Goal: Information Seeking & Learning: Learn about a topic

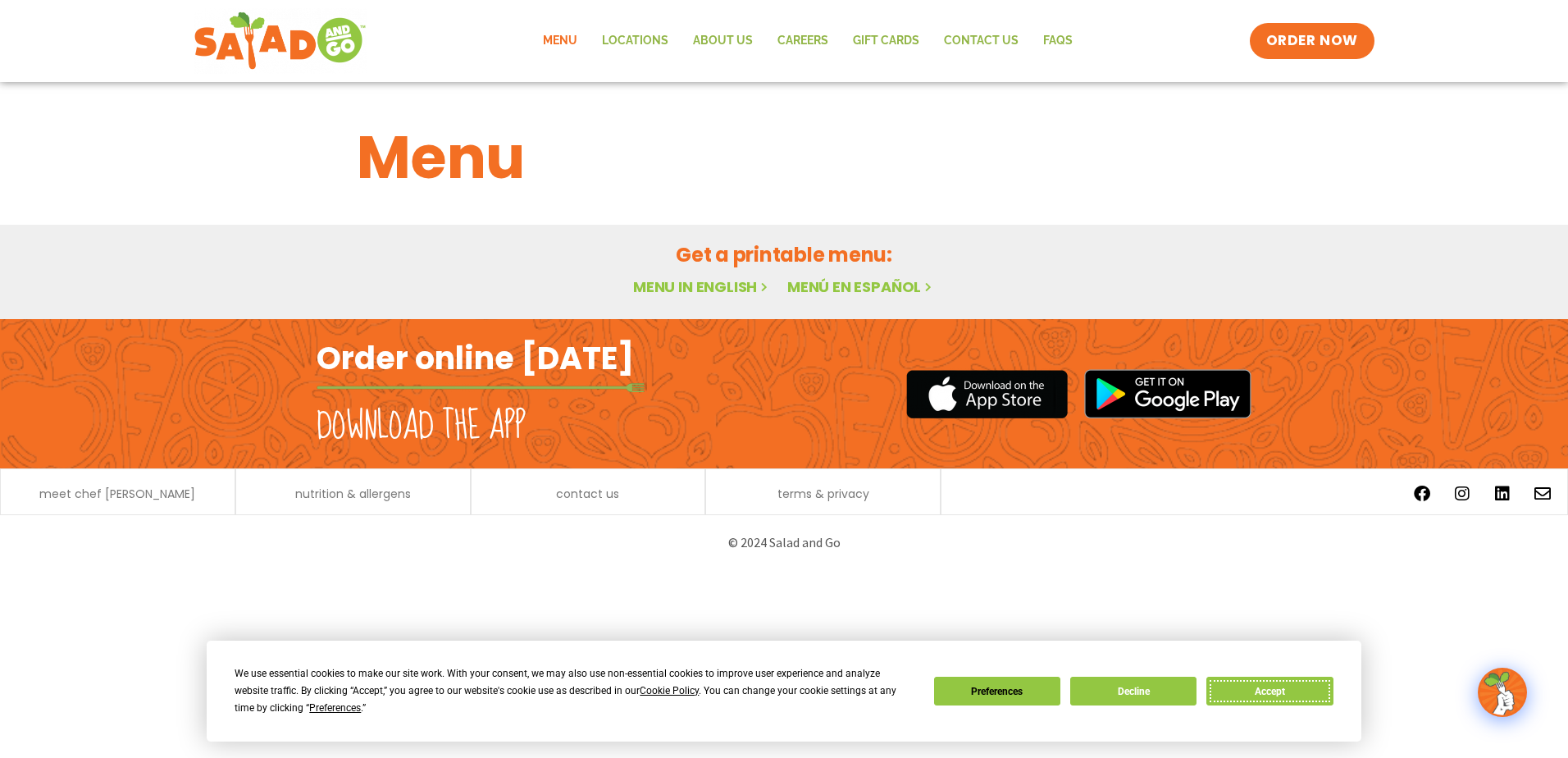
click at [1272, 688] on button "Accept" at bounding box center [1269, 690] width 126 height 29
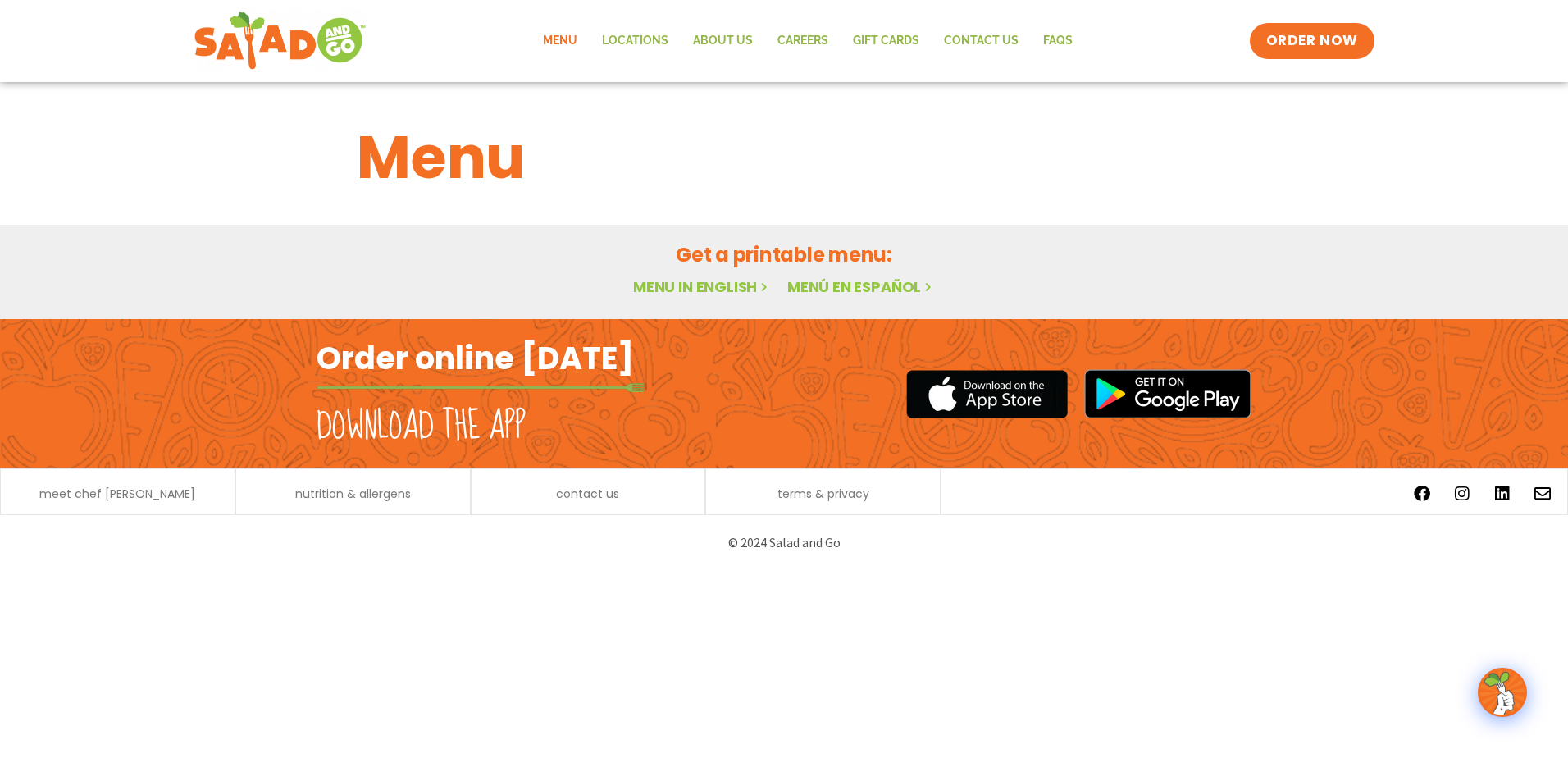
click at [571, 40] on link "Menu" at bounding box center [559, 41] width 59 height 38
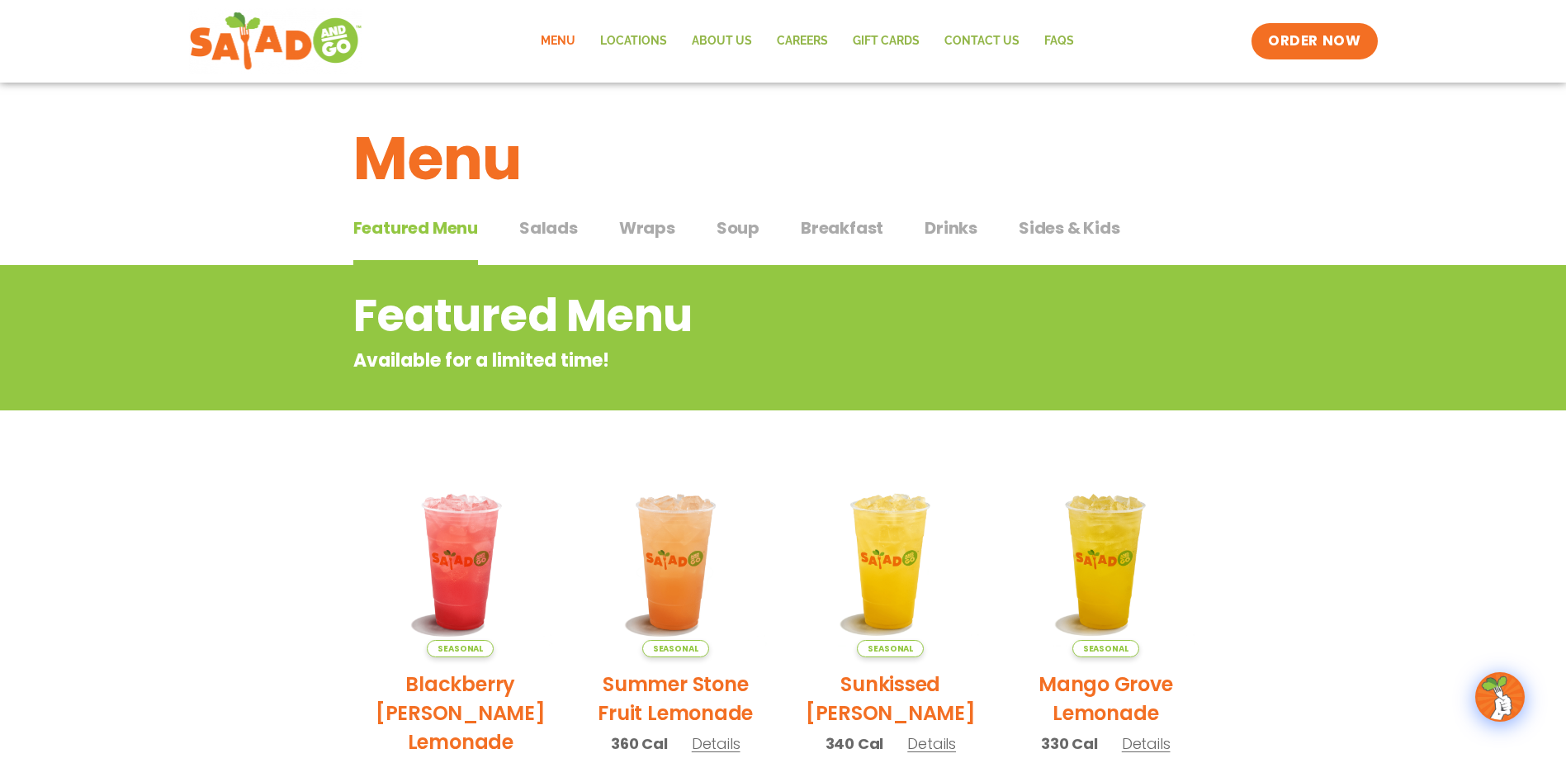
click at [555, 220] on span "Salads" at bounding box center [548, 227] width 59 height 25
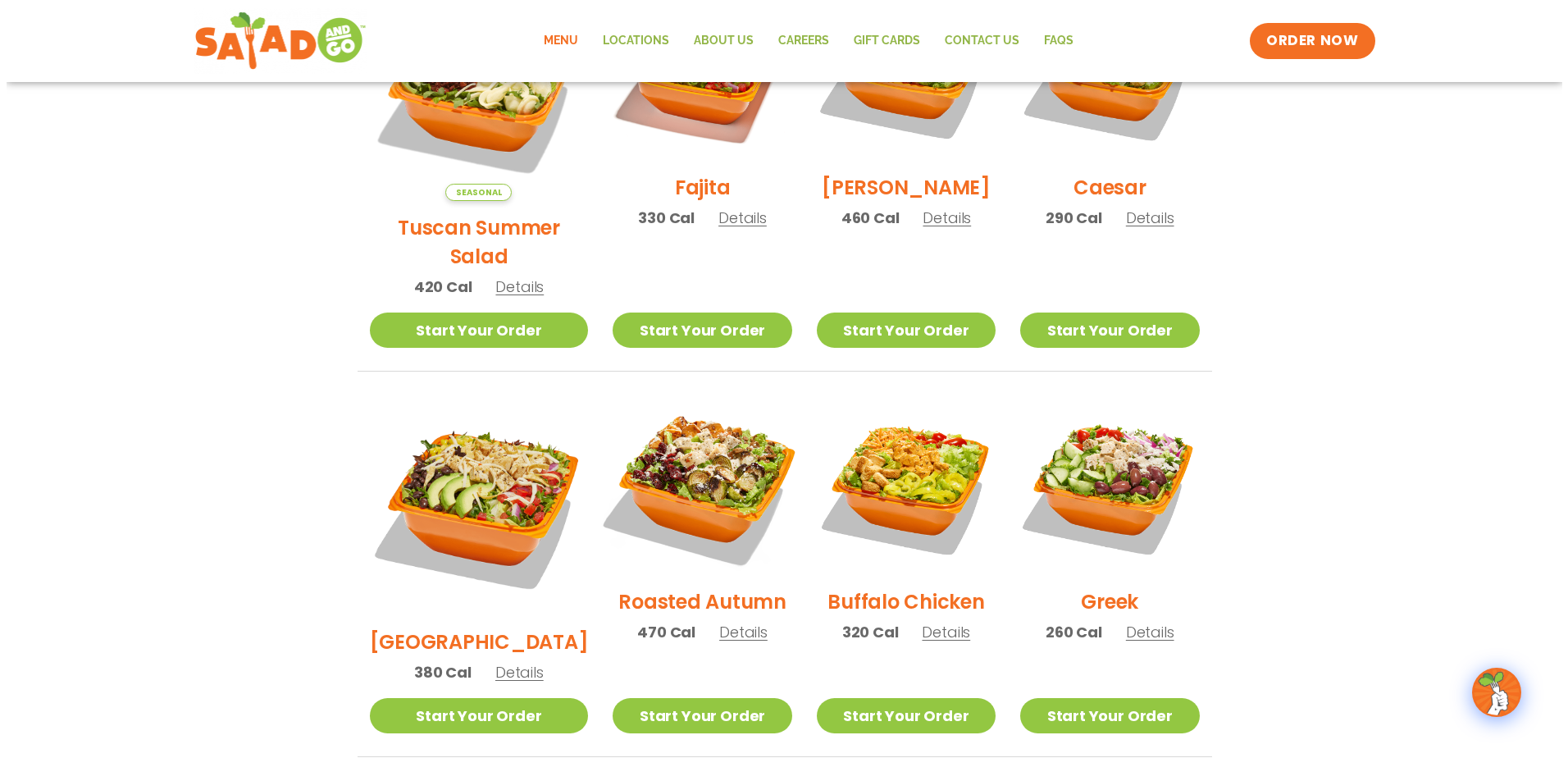
scroll to position [574, 0]
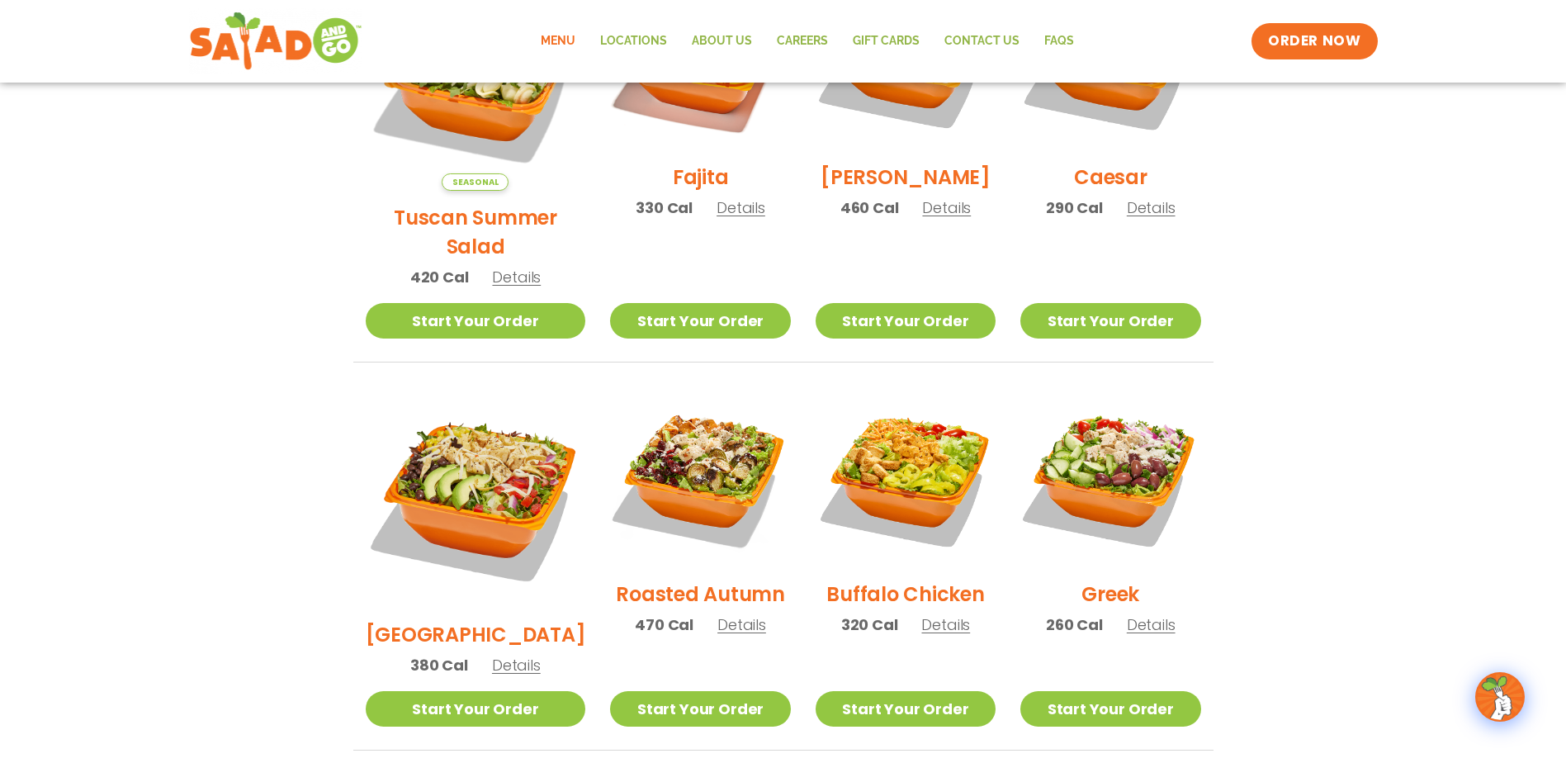
click at [661, 580] on h2 "Roasted Autumn" at bounding box center [700, 594] width 169 height 29
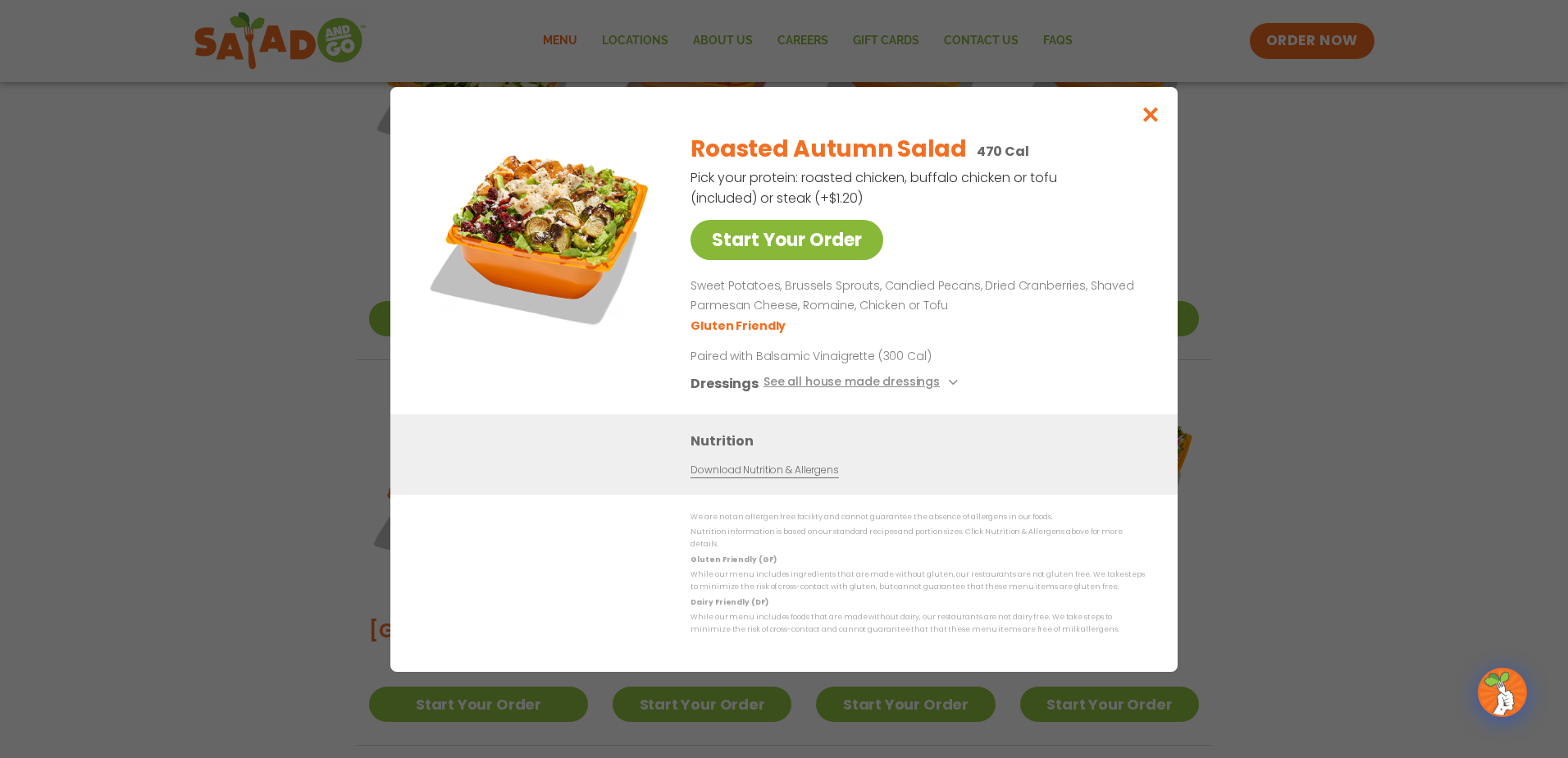
click at [817, 239] on link "Start Your Order" at bounding box center [787, 239] width 193 height 40
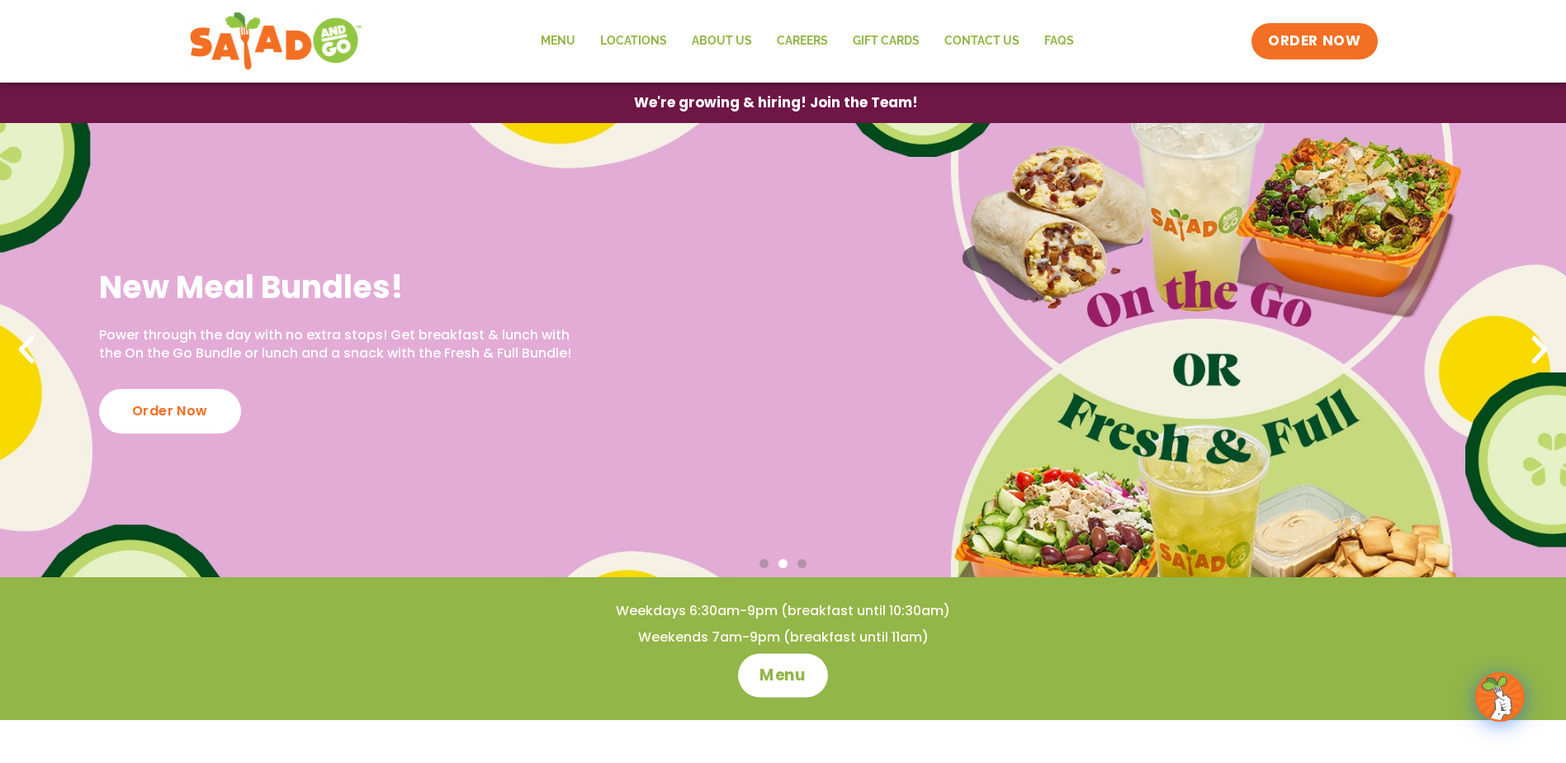
click at [784, 672] on span "Menu" at bounding box center [782, 675] width 47 height 21
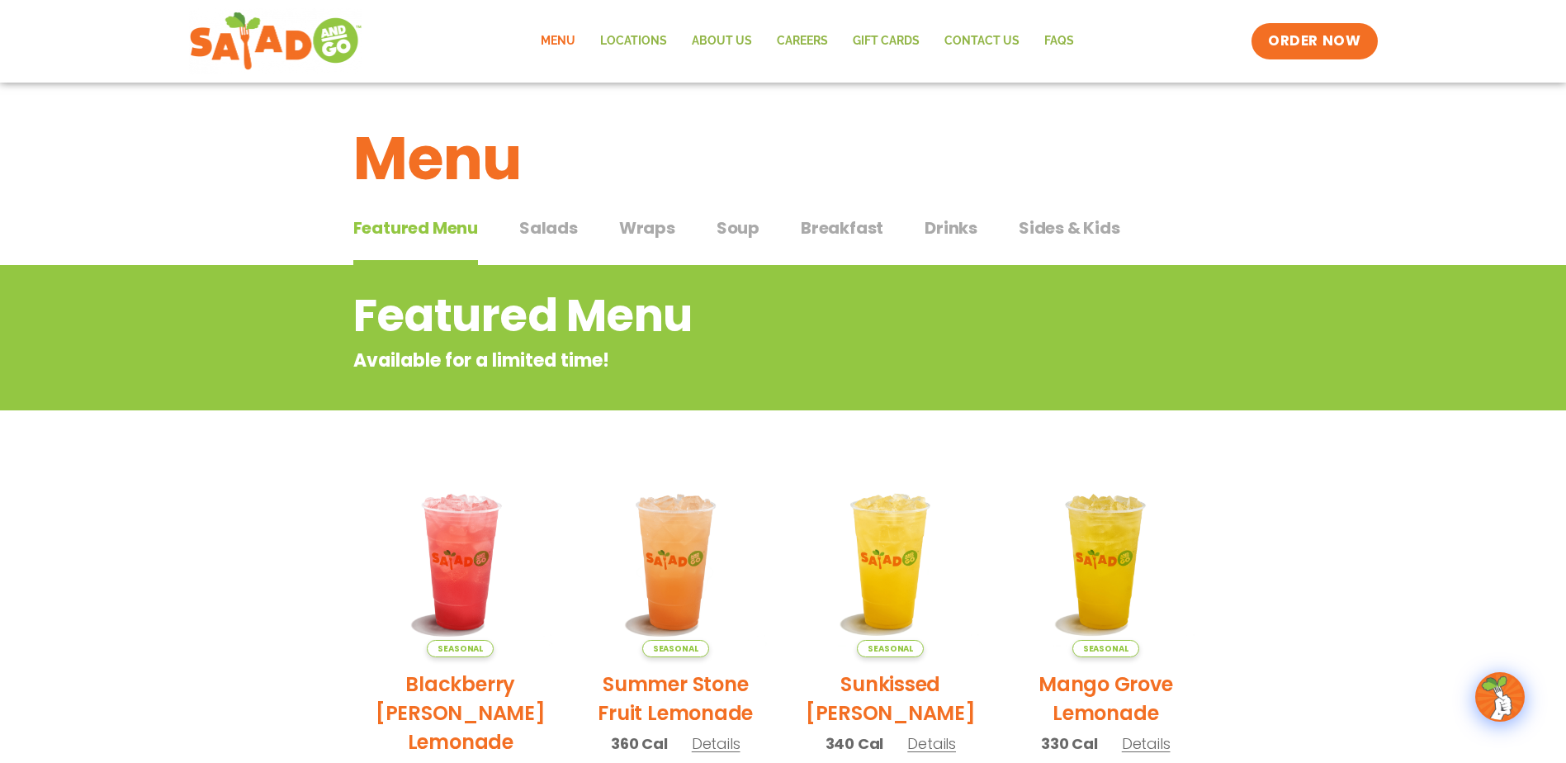
click at [566, 227] on span "Salads" at bounding box center [548, 227] width 59 height 25
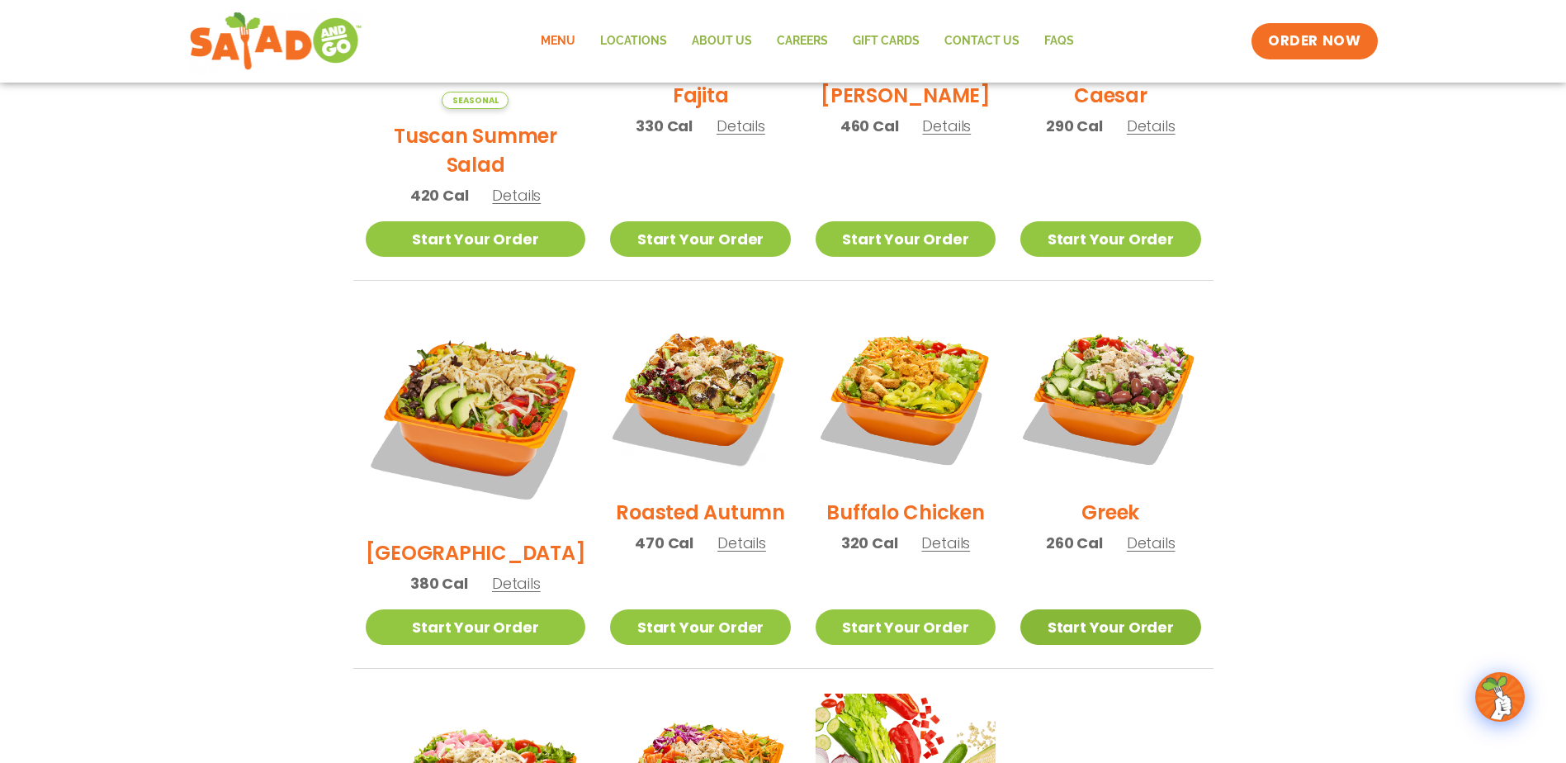
scroll to position [660, 0]
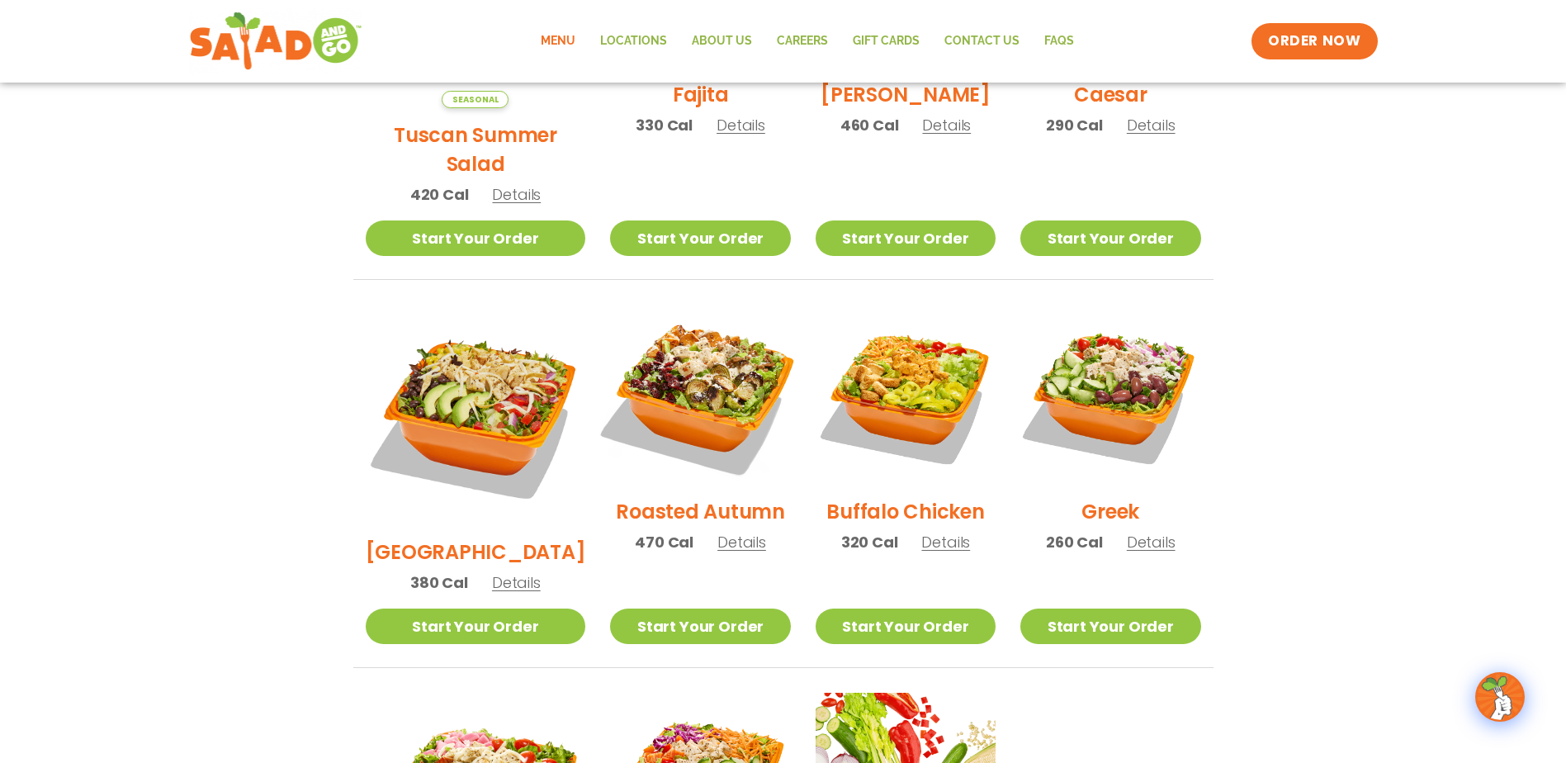
click at [669, 362] on img at bounding box center [699, 394] width 211 height 211
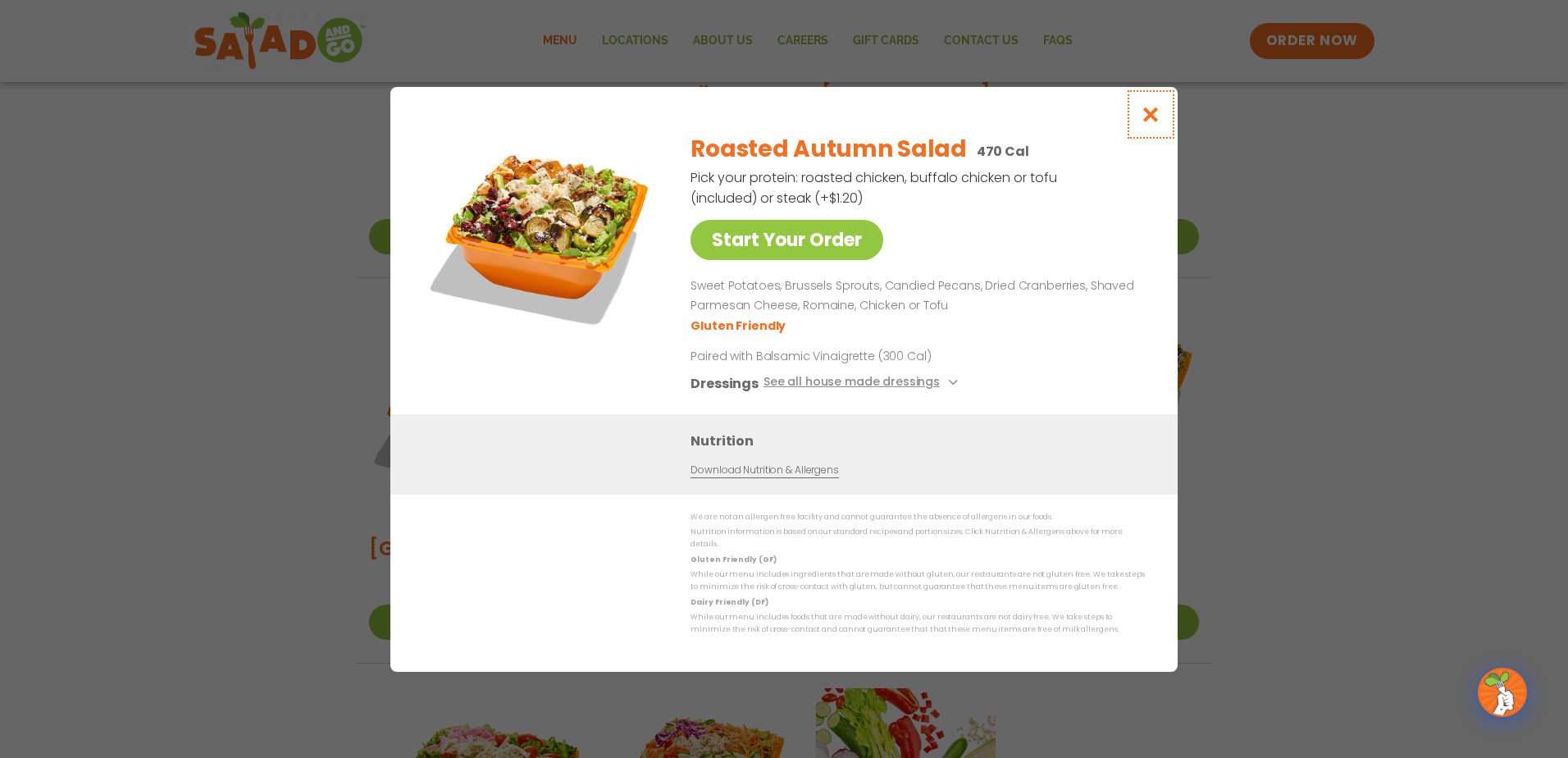
click at [1156, 123] on icon "Close modal" at bounding box center [1151, 113] width 21 height 17
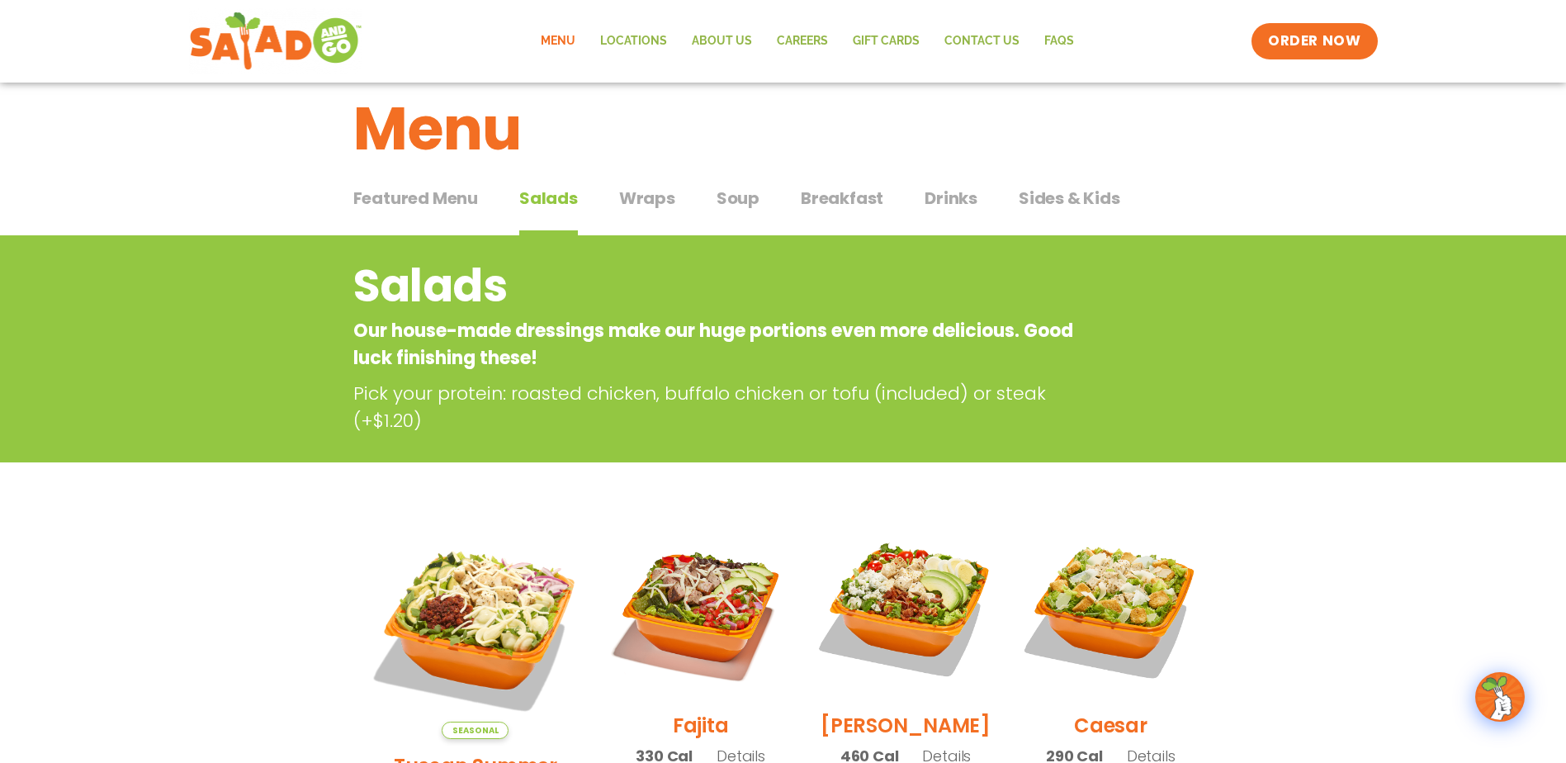
scroll to position [0, 0]
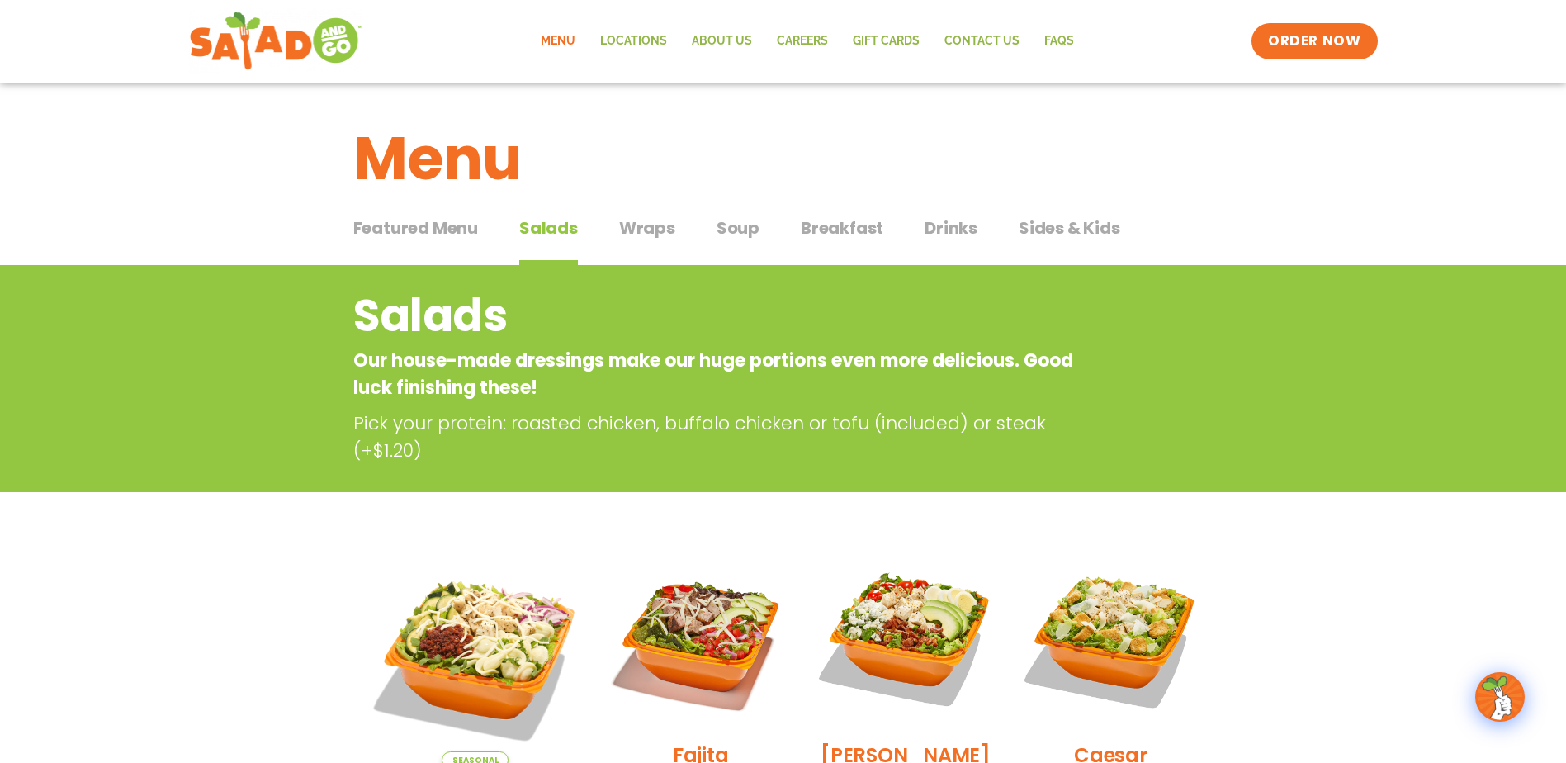
click at [664, 231] on span "Wraps" at bounding box center [647, 227] width 56 height 25
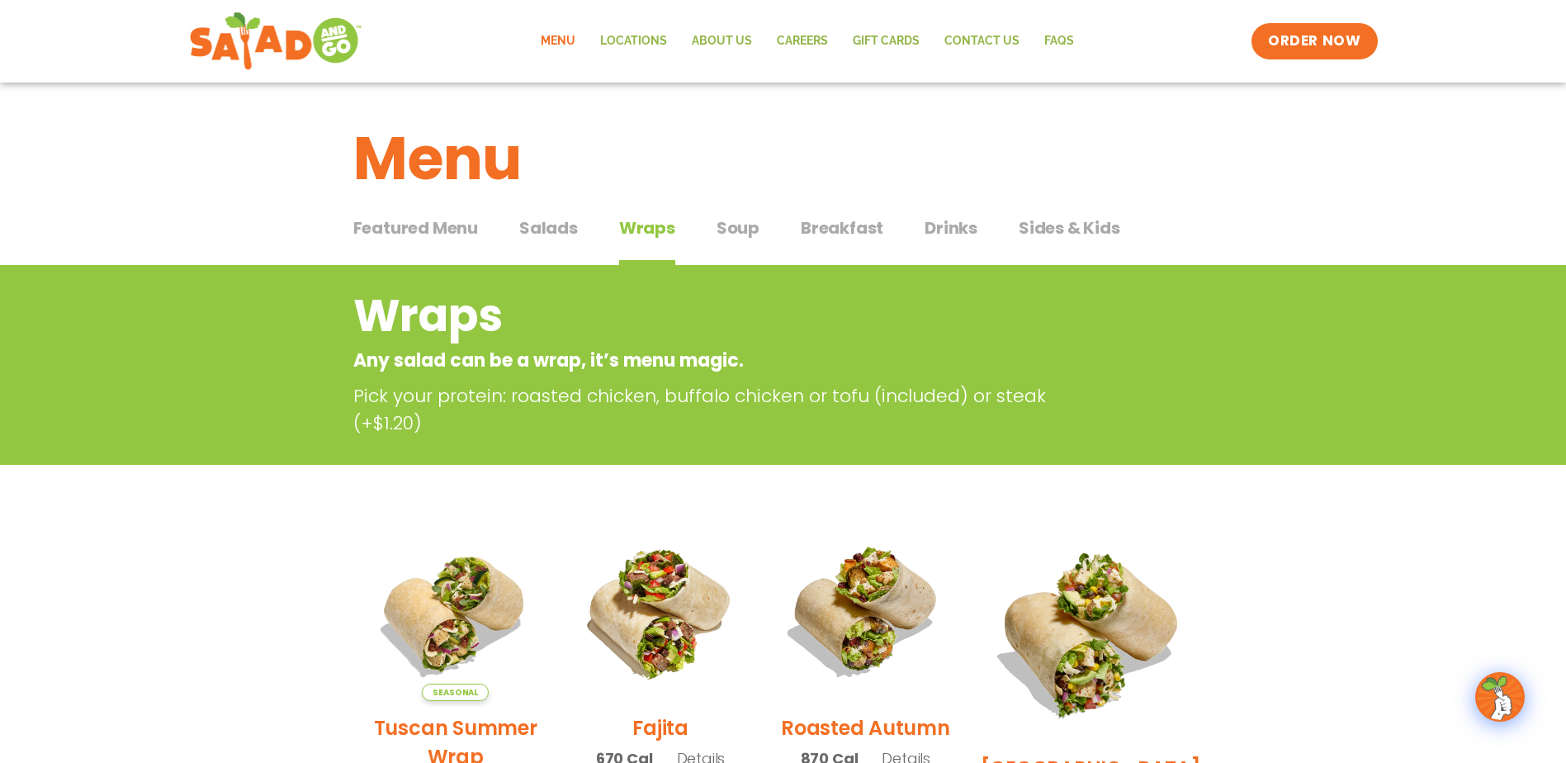
click at [739, 222] on span "Soup" at bounding box center [738, 227] width 43 height 25
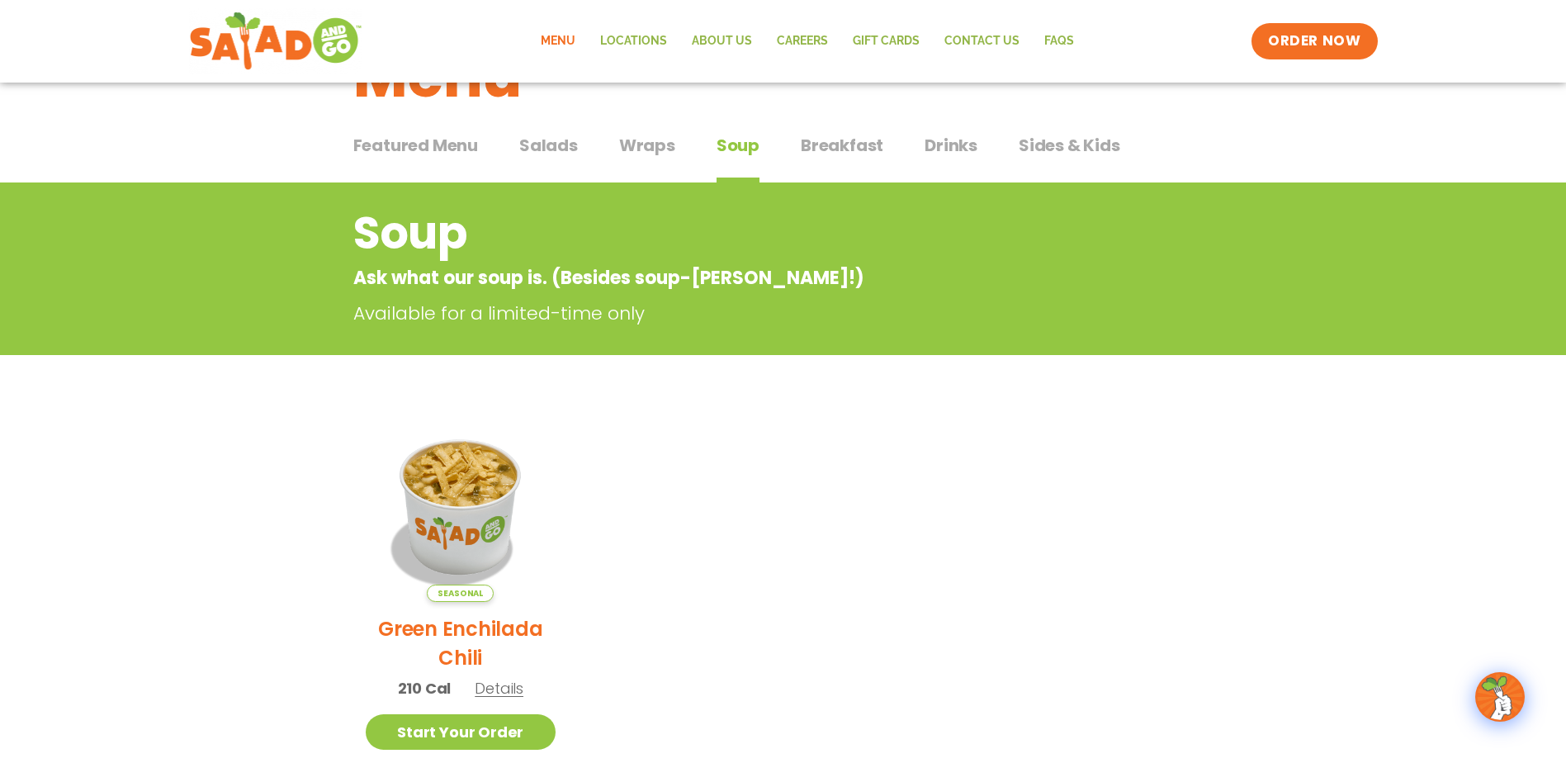
scroll to position [165, 0]
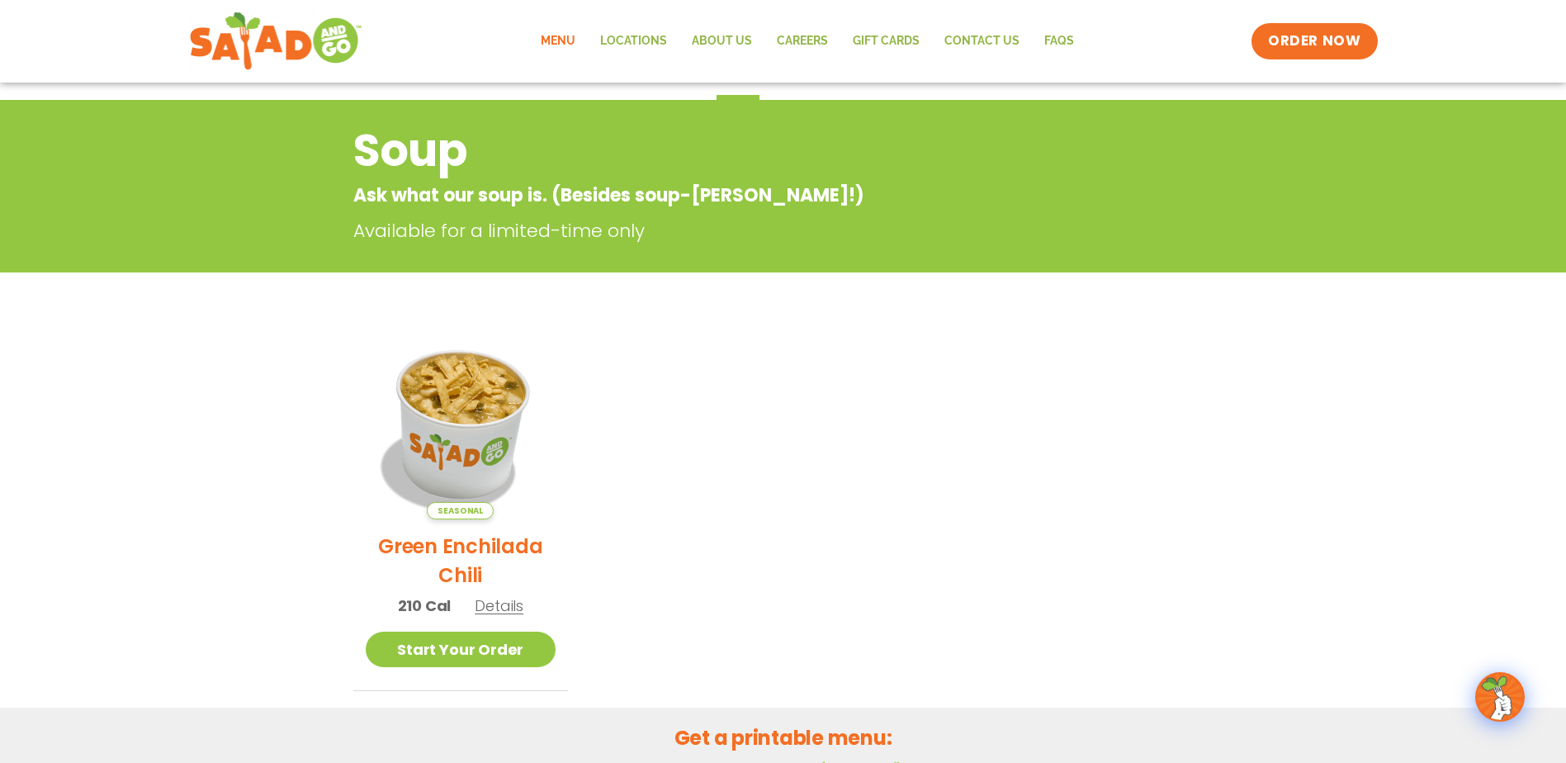
click at [433, 426] on img at bounding box center [460, 424] width 224 height 224
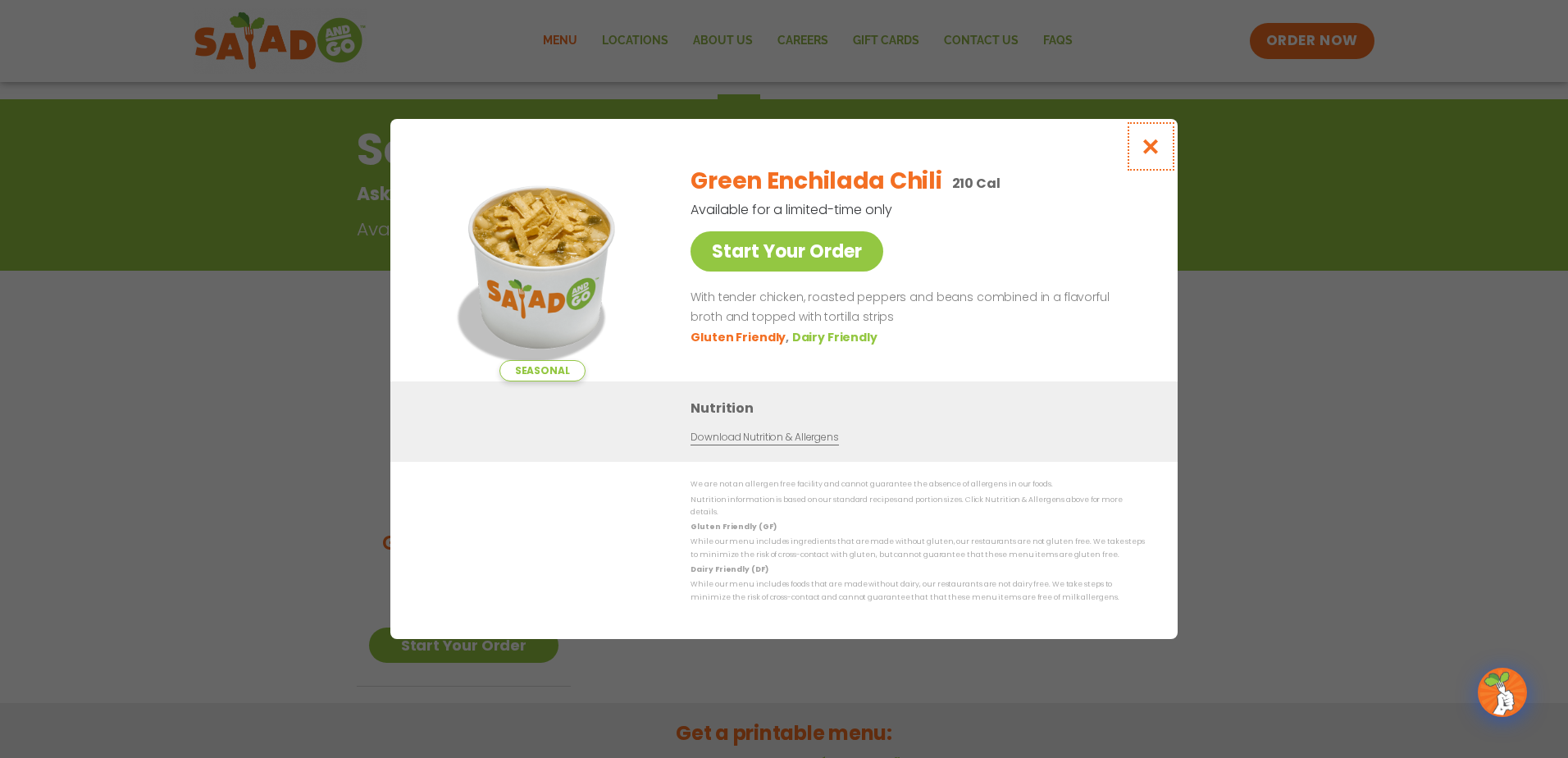
click at [1141, 154] on icon "Close modal" at bounding box center [1151, 146] width 21 height 17
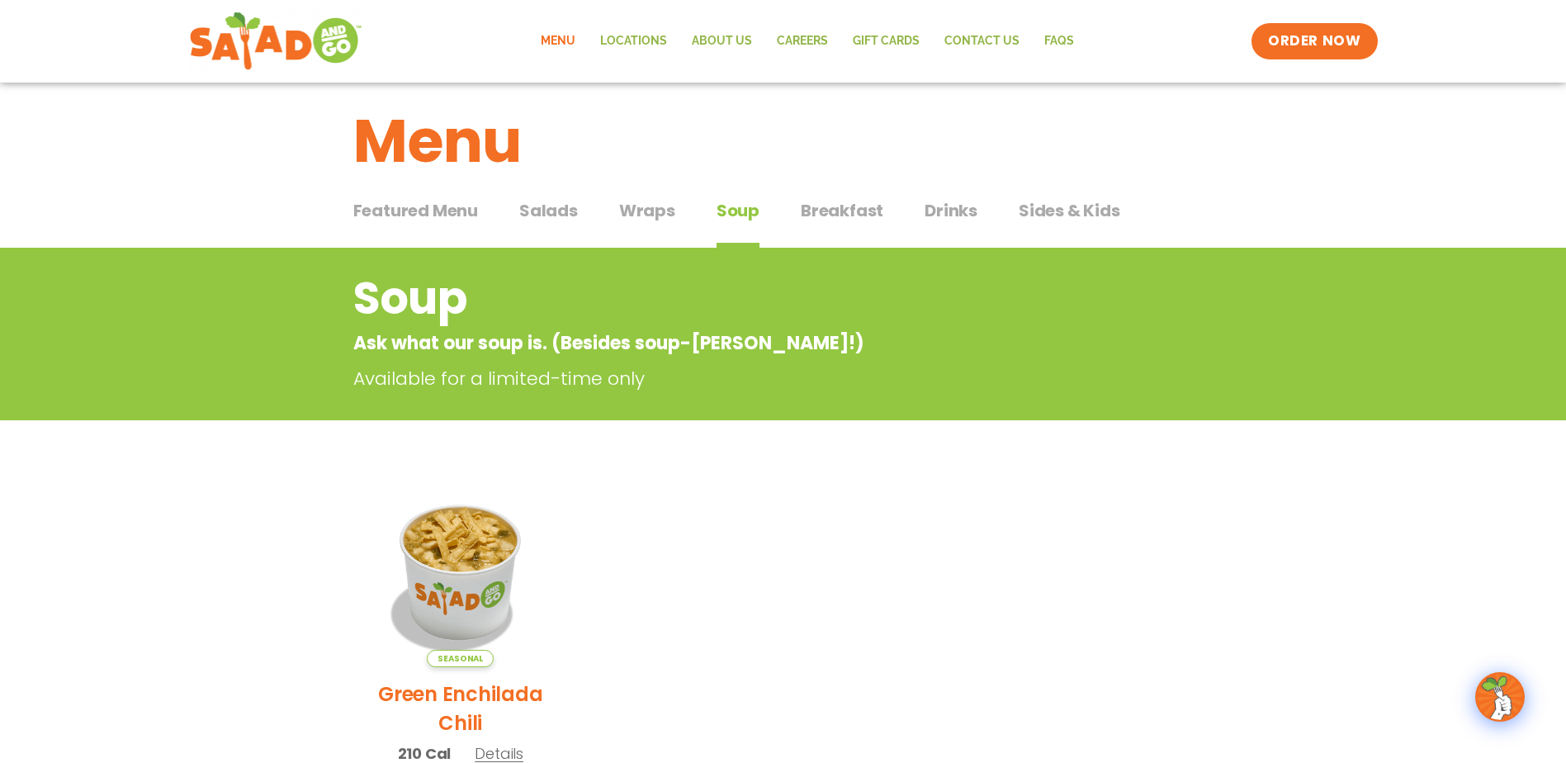
scroll to position [0, 0]
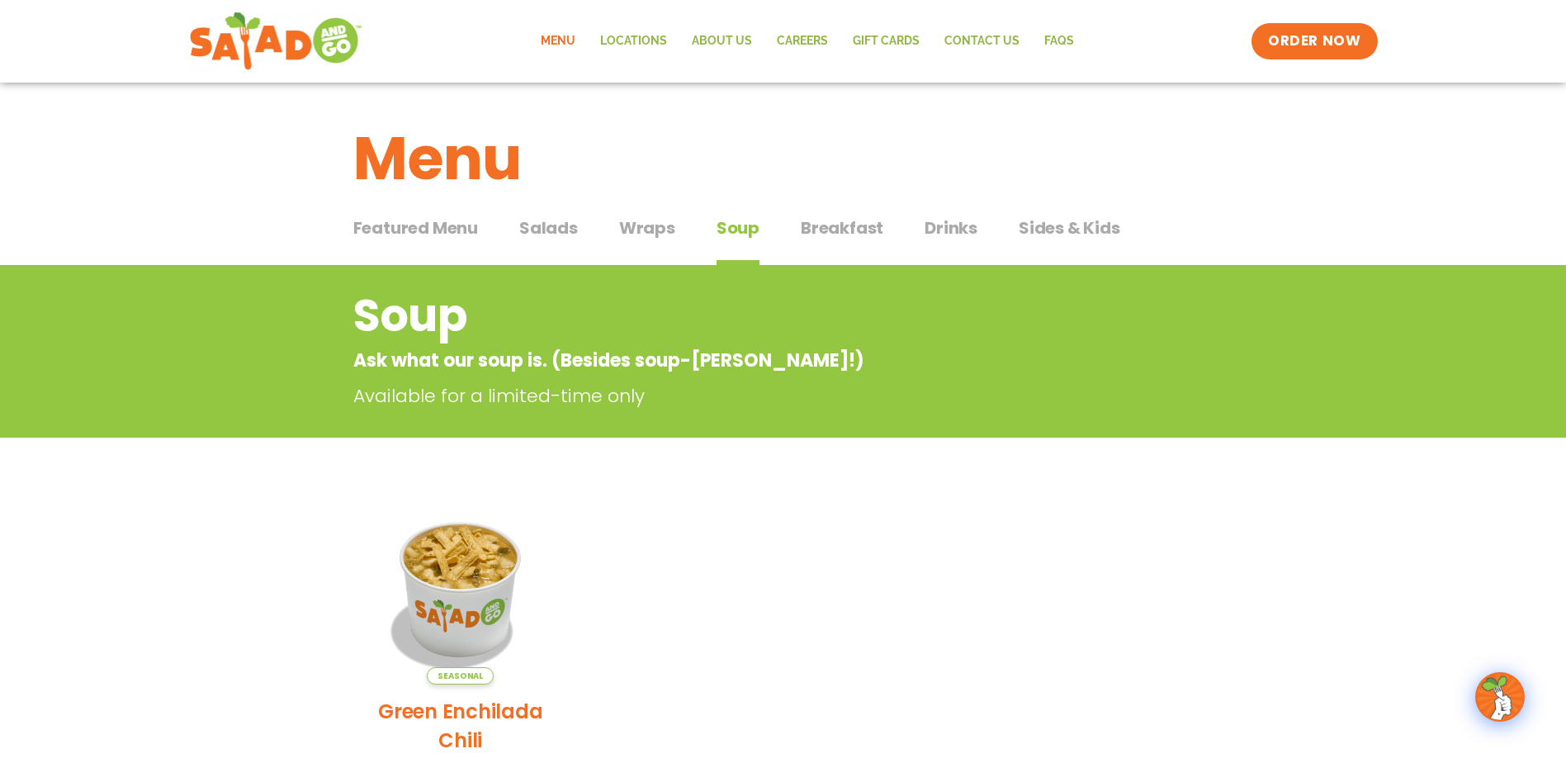
click at [827, 220] on span "Breakfast" at bounding box center [842, 227] width 83 height 25
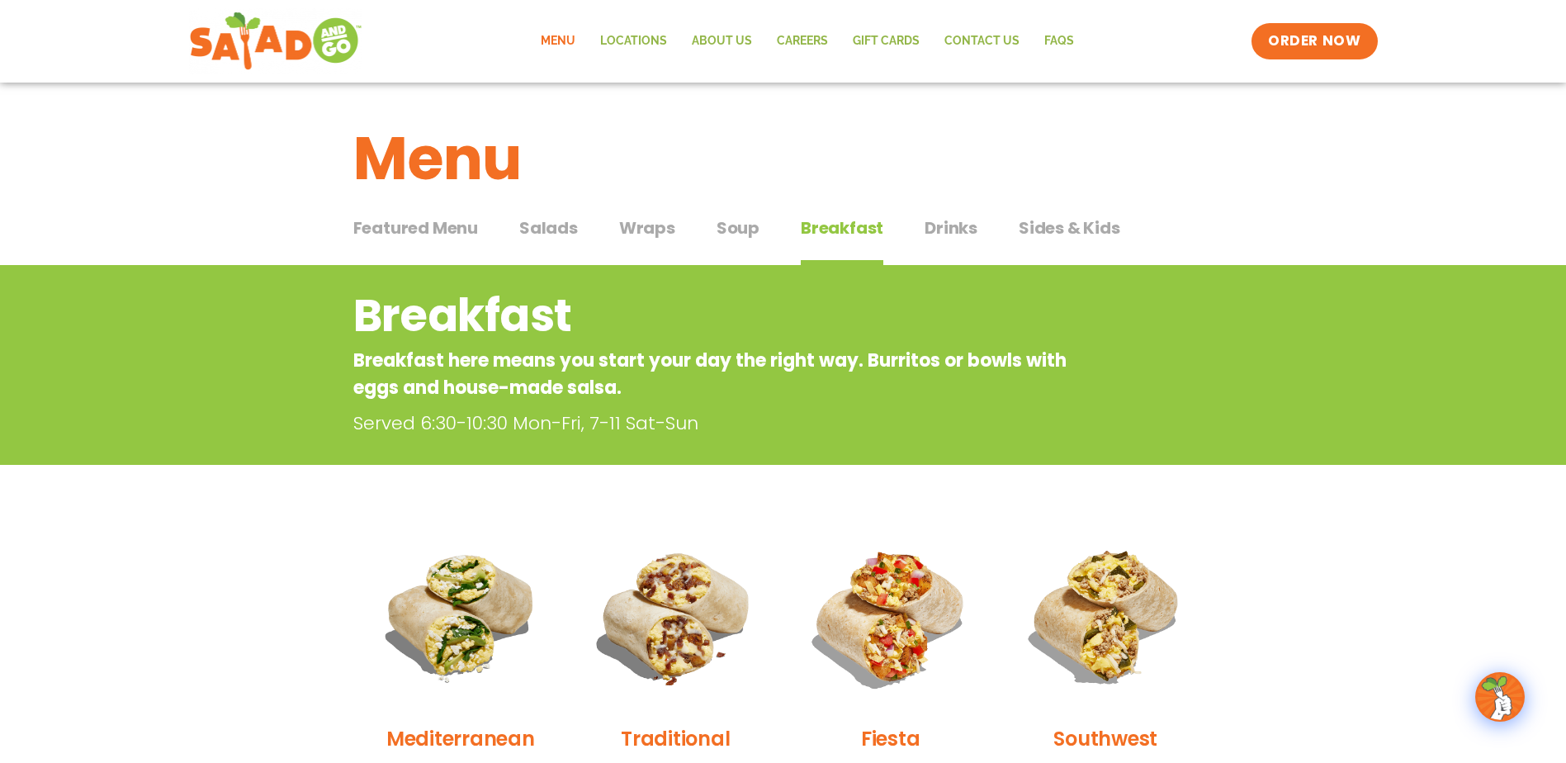
click at [939, 234] on span "Drinks" at bounding box center [951, 227] width 53 height 25
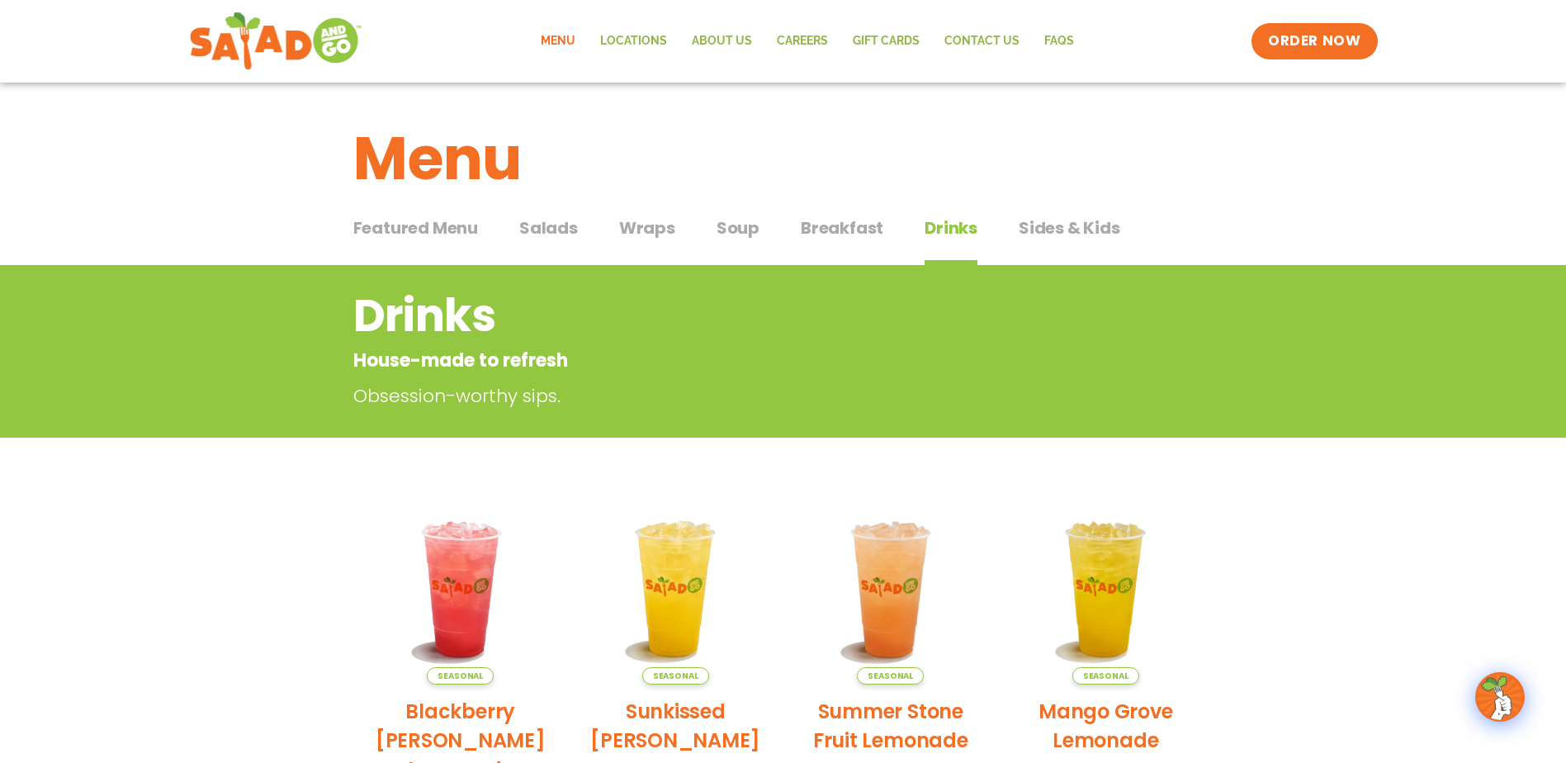
click at [1041, 227] on span "Sides & Kids" at bounding box center [1070, 227] width 102 height 25
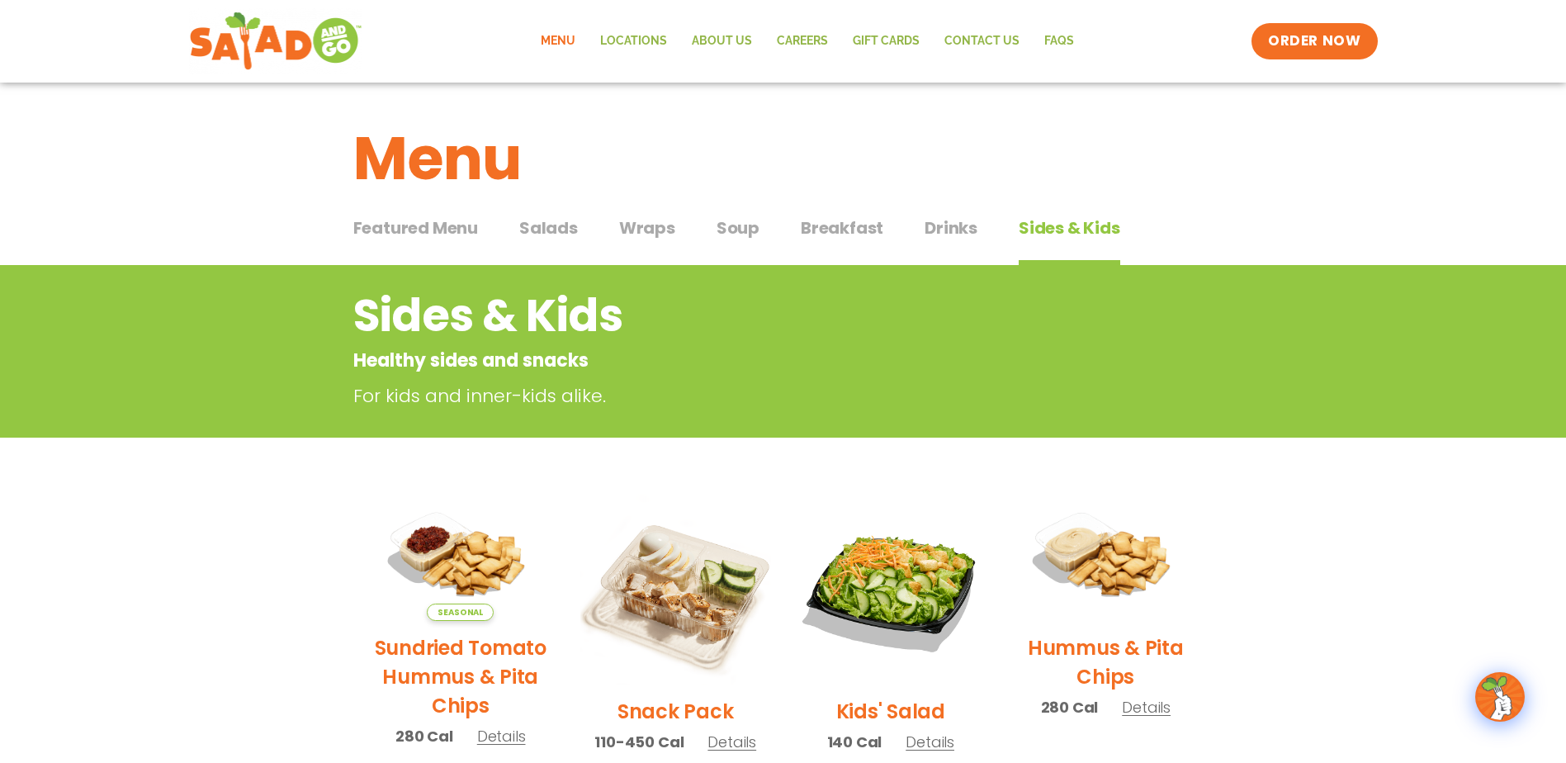
click at [557, 224] on span "Salads" at bounding box center [548, 227] width 59 height 25
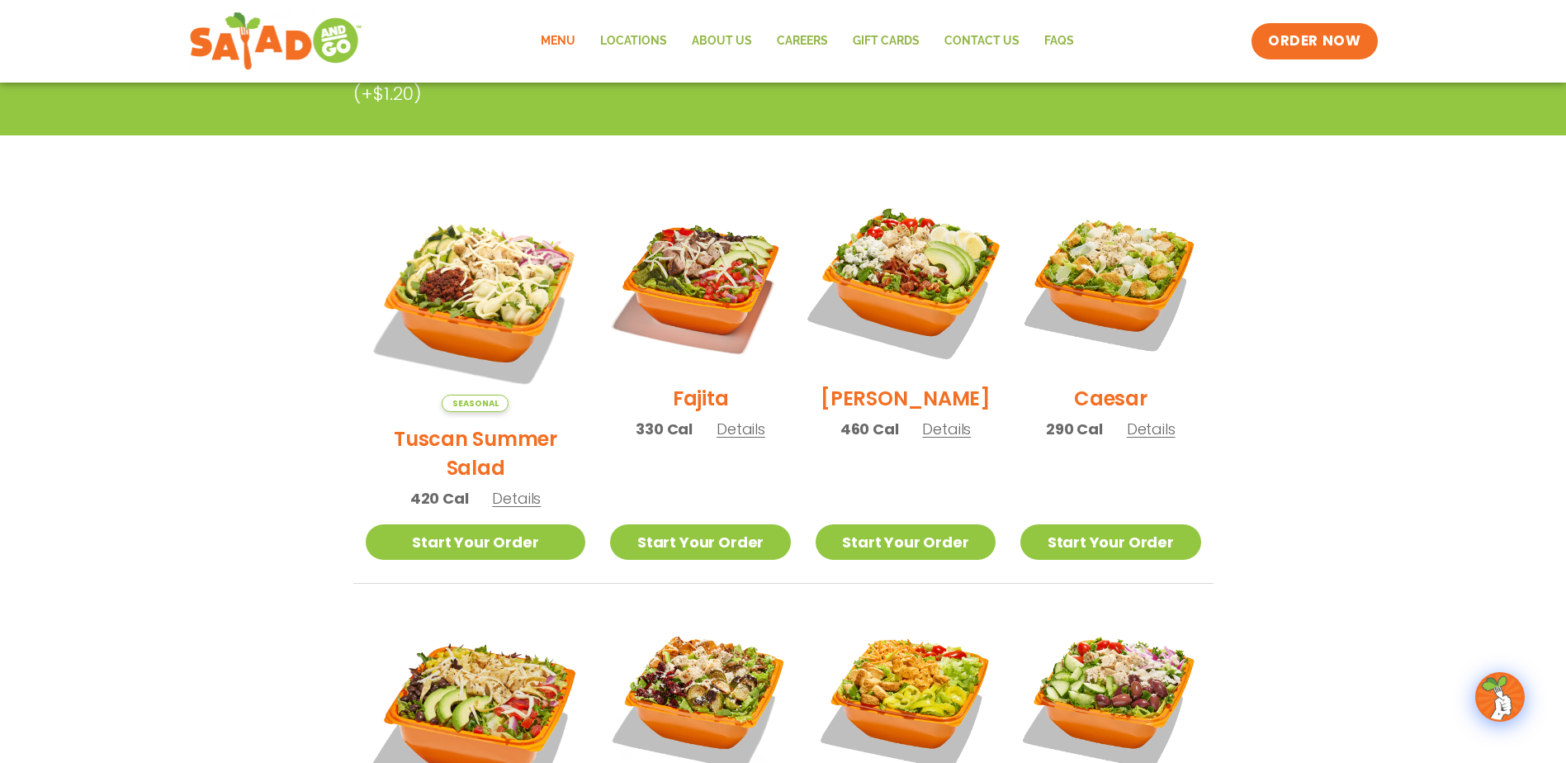
scroll to position [330, 0]
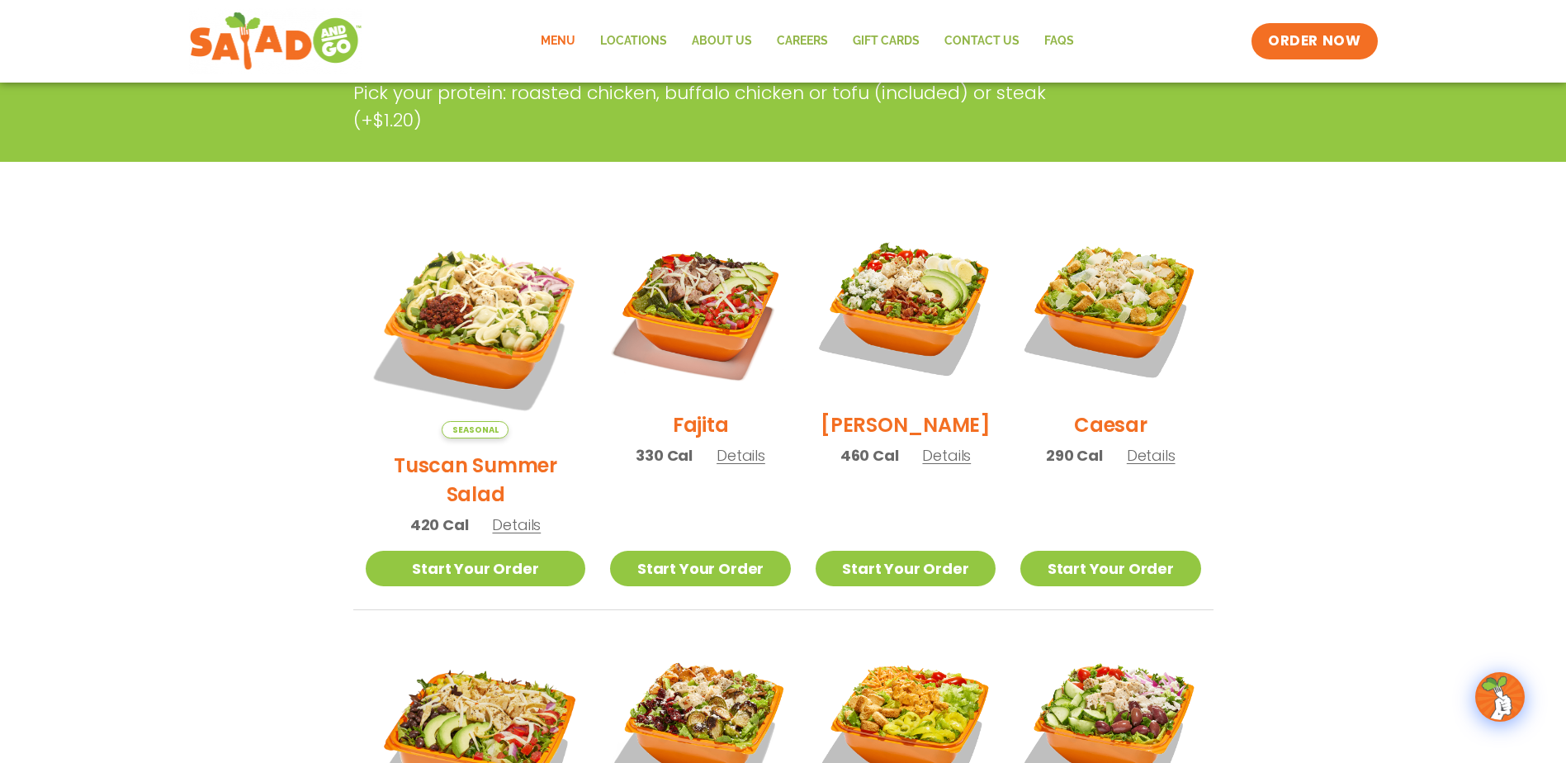
click at [83, 320] on section "Salads Our house-made dressings make our huge portions even more delicious. Goo…" at bounding box center [783, 660] width 1566 height 1451
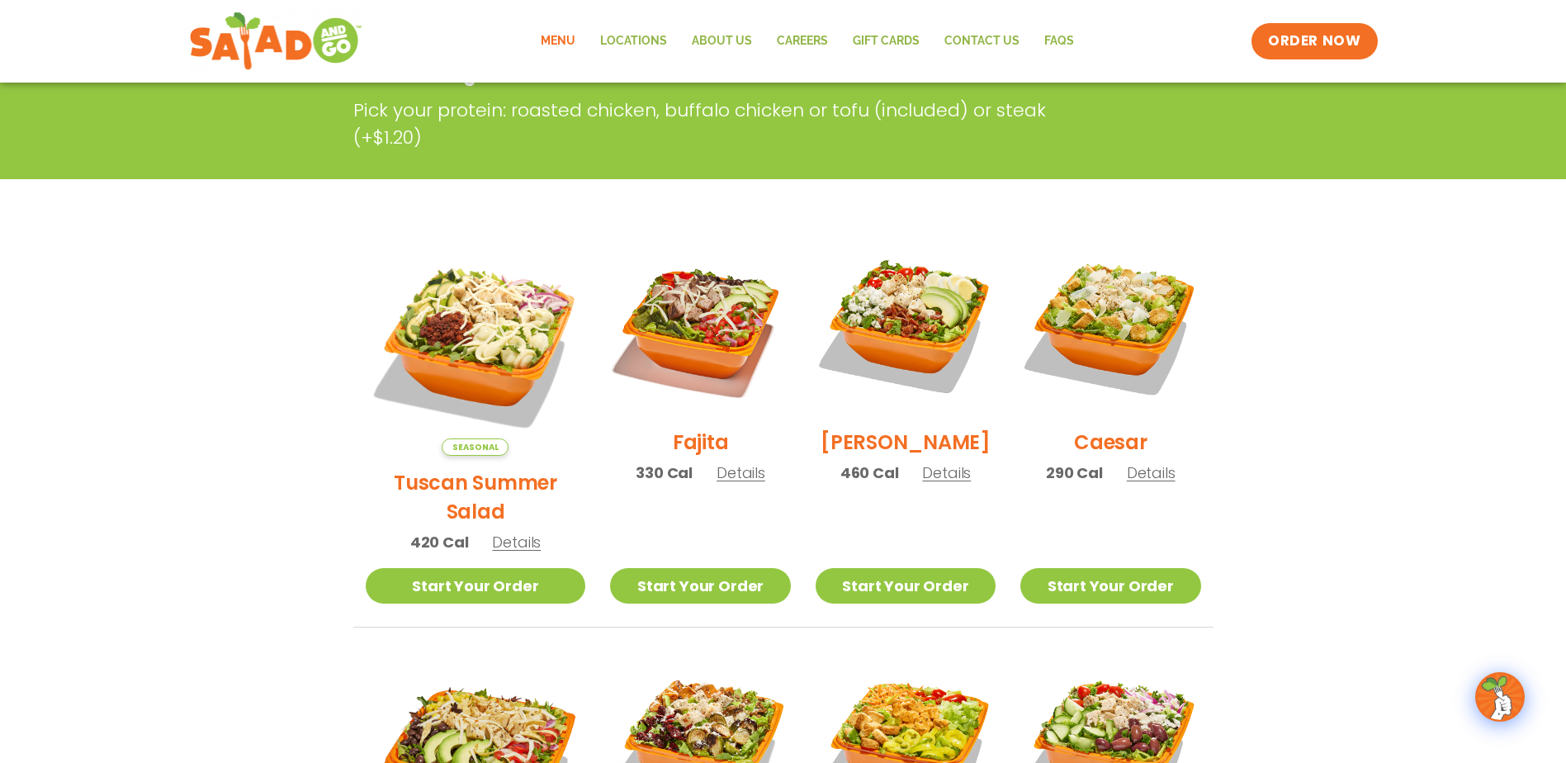
scroll to position [297, 0]
